Goal: Transaction & Acquisition: Obtain resource

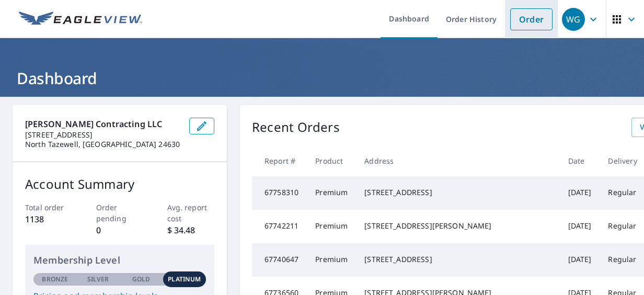
click at [522, 18] on link "Order" at bounding box center [531, 19] width 42 height 22
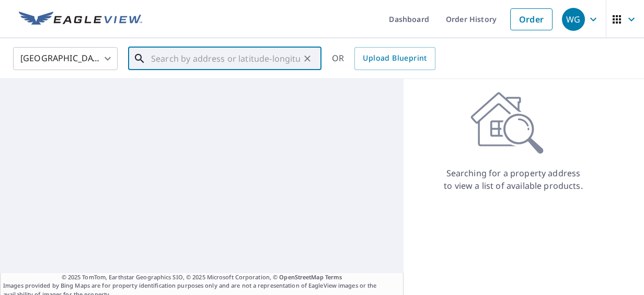
click at [198, 60] on input "text" at bounding box center [225, 58] width 149 height 29
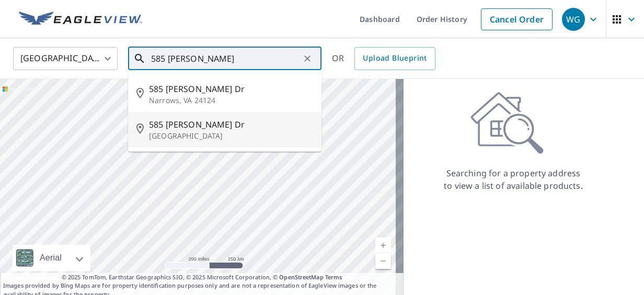
click at [203, 129] on span "585 [PERSON_NAME] Dr" at bounding box center [231, 124] width 164 height 13
type input "[STREET_ADDRESS][PERSON_NAME][PERSON_NAME]"
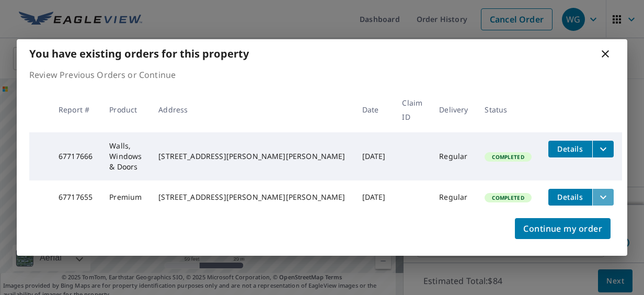
click at [597, 191] on icon "filesDropdownBtn-67717655" at bounding box center [603, 197] width 13 height 13
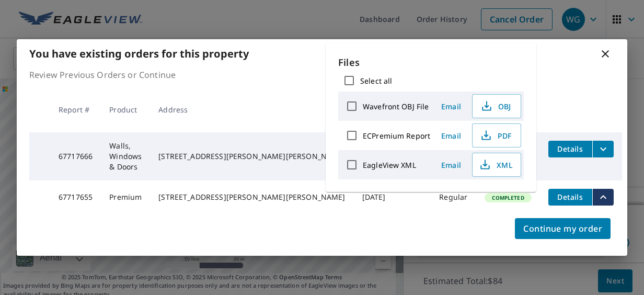
click at [442, 133] on span "Email" at bounding box center [451, 136] width 25 height 10
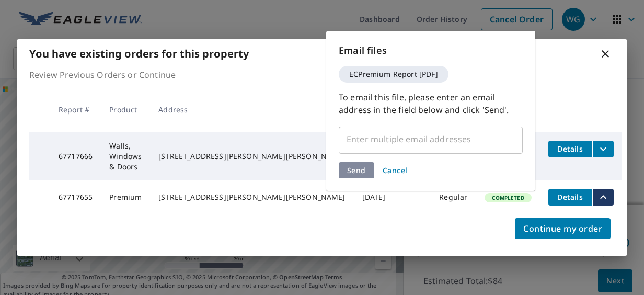
click at [442, 133] on input "text" at bounding box center [423, 139] width 159 height 20
click at [439, 140] on input "text" at bounding box center [423, 139] width 159 height 20
click at [392, 164] on button "Cancel" at bounding box center [395, 170] width 33 height 16
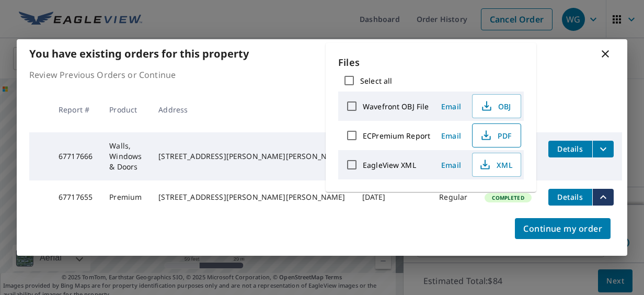
click at [494, 134] on span "PDF" at bounding box center [495, 135] width 33 height 13
click at [606, 60] on icon at bounding box center [605, 54] width 13 height 13
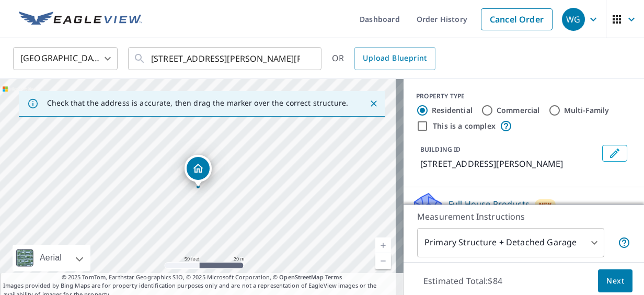
click at [364, 10] on link "Dashboard" at bounding box center [379, 19] width 57 height 38
